Goal: Find contact information: Obtain details needed to contact an individual or organization

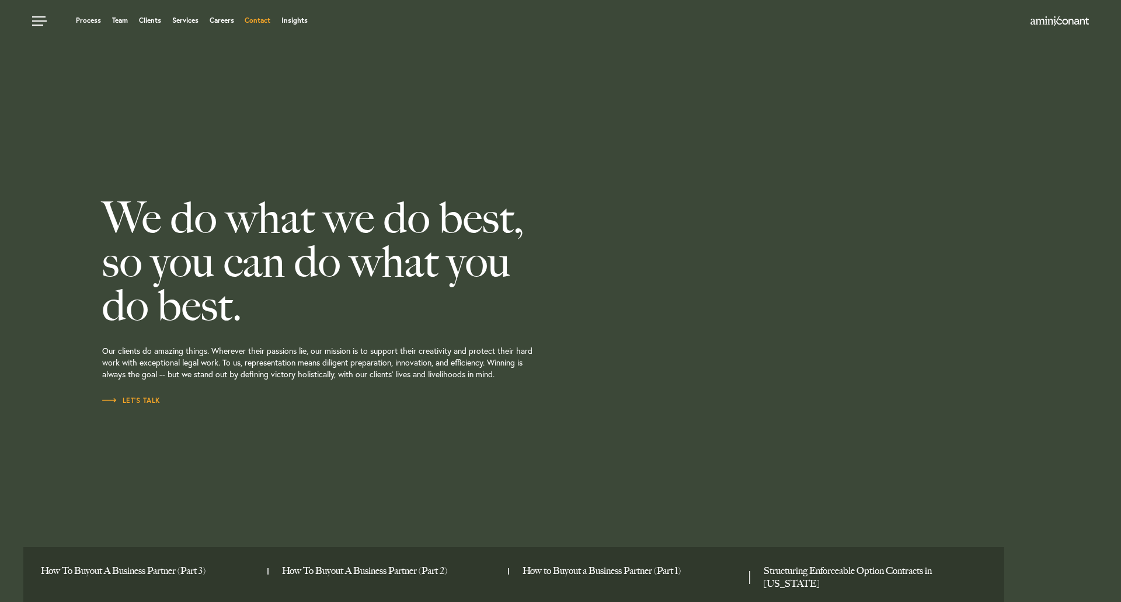
click at [257, 23] on link "Contact" at bounding box center [258, 20] width 26 height 7
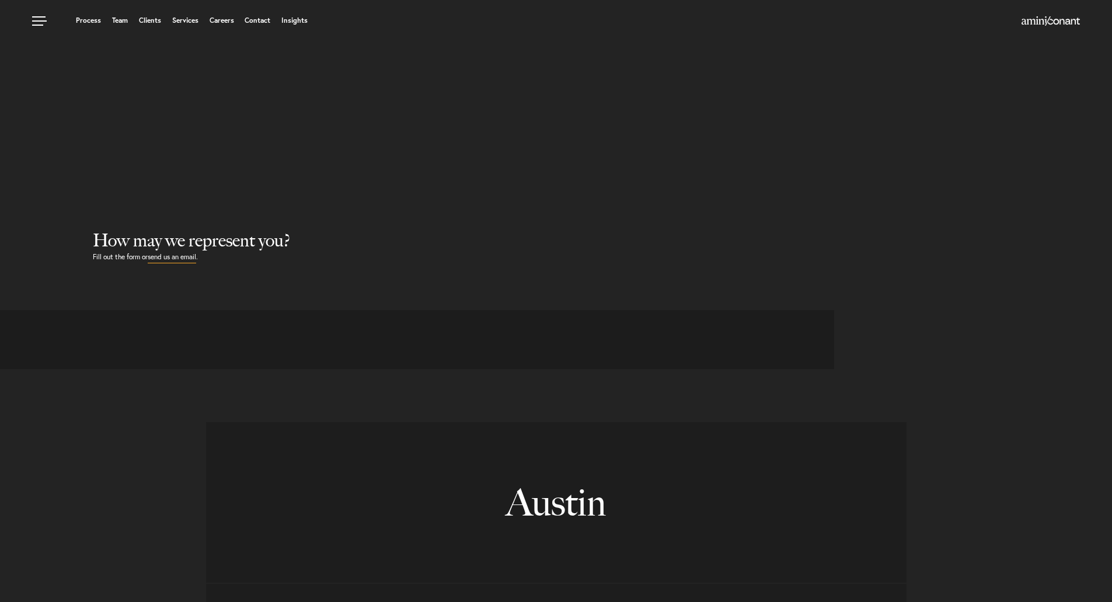
select select "Austin"
select select "Business and Civil Litigation"
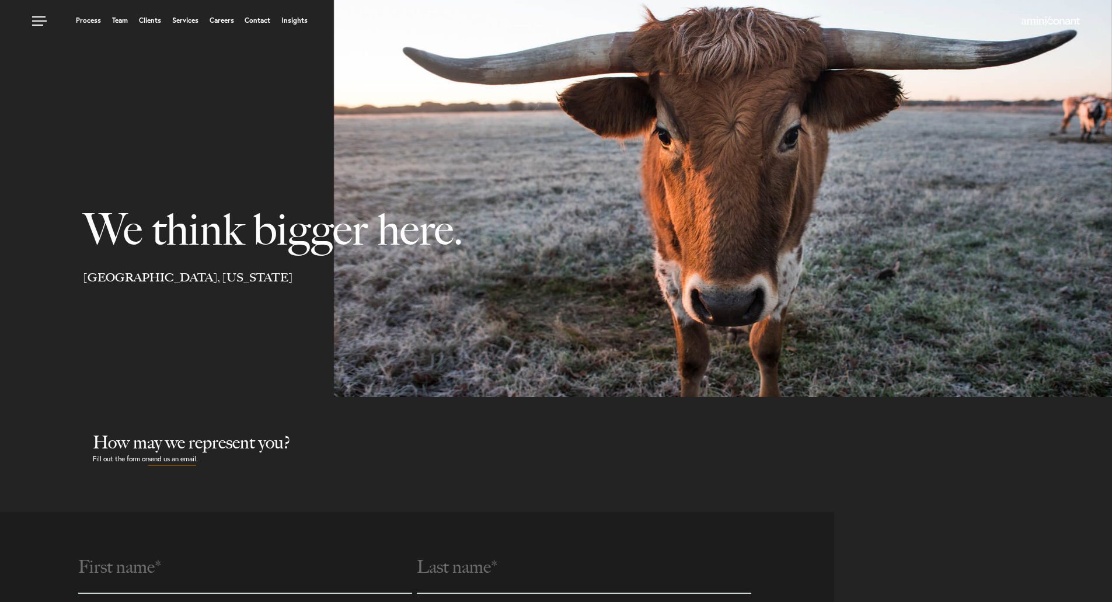
click at [123, 14] on div "Process Team Clients Services Careers Contact Insights" at bounding box center [556, 20] width 1112 height 41
click at [124, 18] on link "Team" at bounding box center [120, 20] width 16 height 7
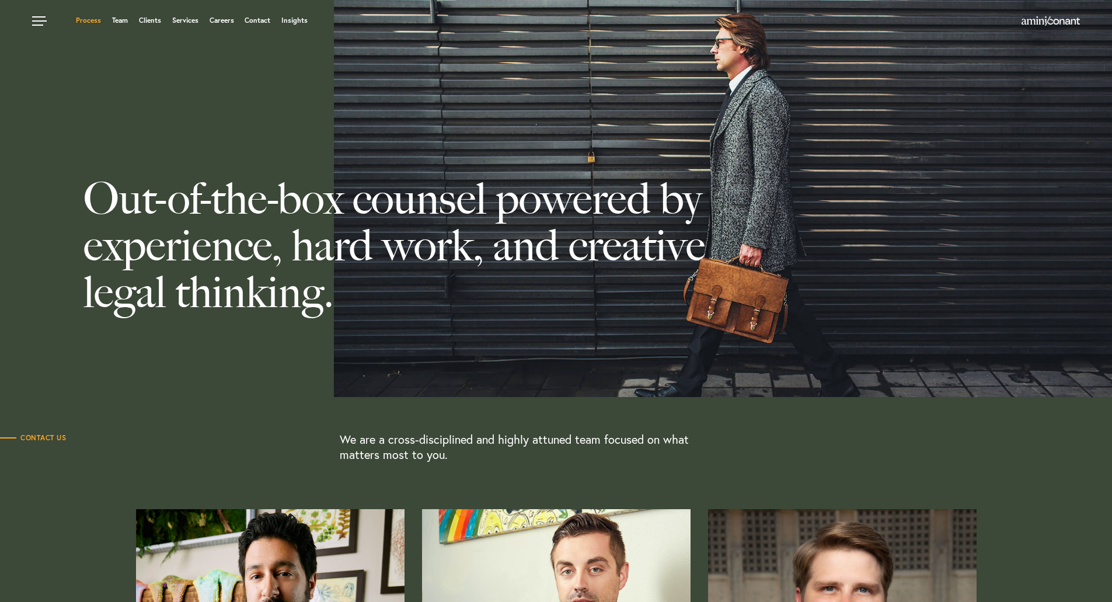
click at [88, 21] on link "Process" at bounding box center [88, 20] width 25 height 7
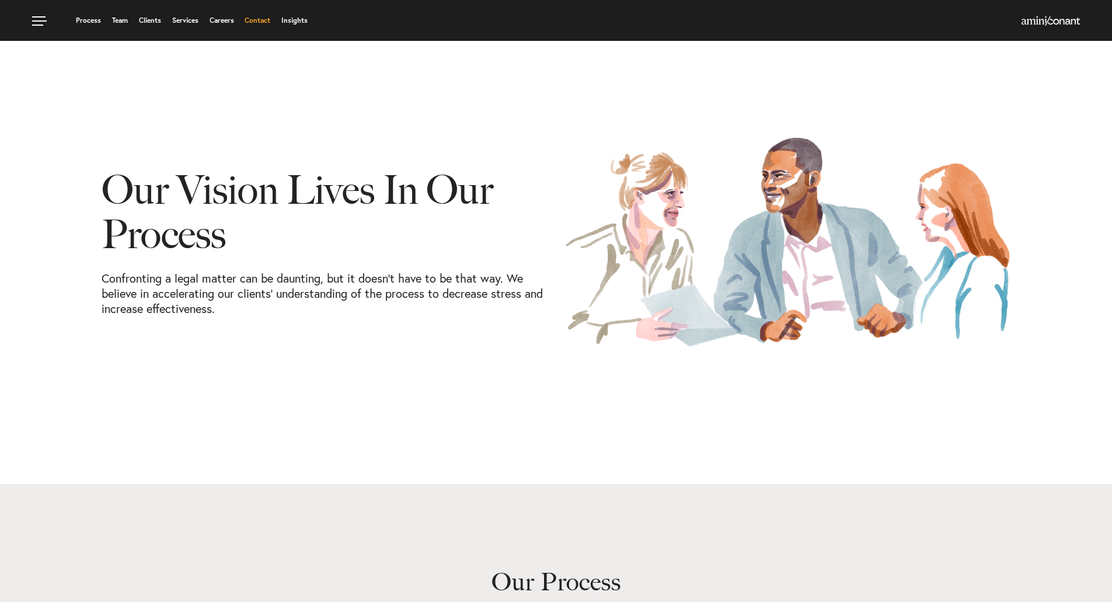
click at [259, 18] on link "Contact" at bounding box center [258, 20] width 26 height 7
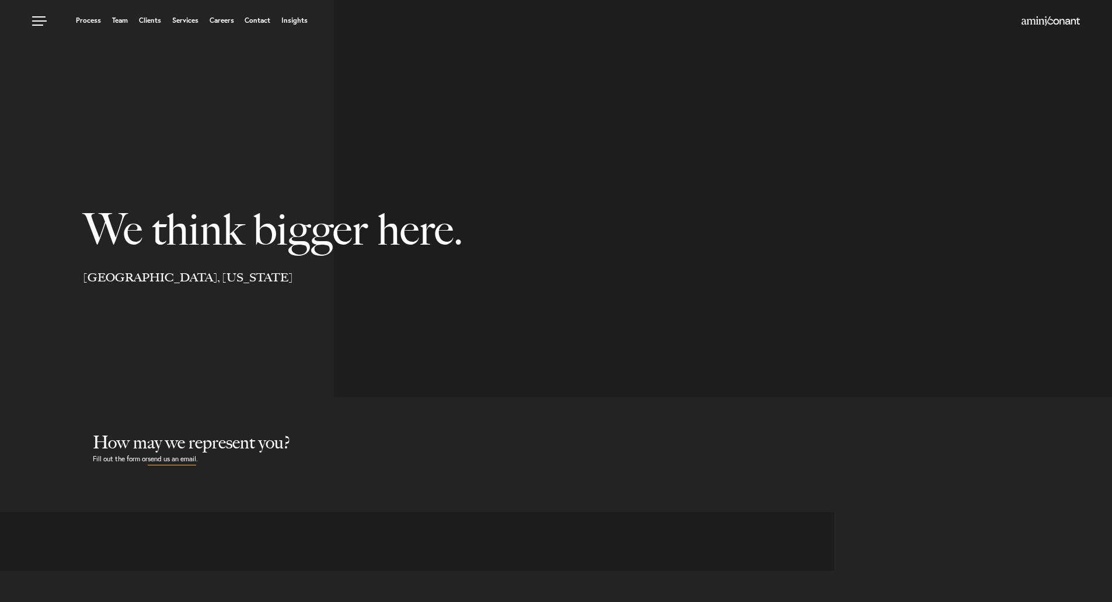
select select "Austin"
select select "Business and Civil Litigation"
